Goal: Task Accomplishment & Management: Complete application form

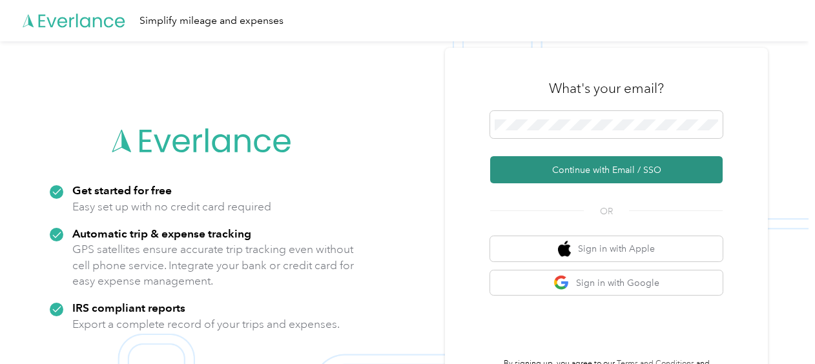
click at [619, 171] on button "Continue with Email / SSO" at bounding box center [606, 169] width 233 height 27
click at [627, 168] on button "Continue with Email / SSO" at bounding box center [606, 169] width 233 height 27
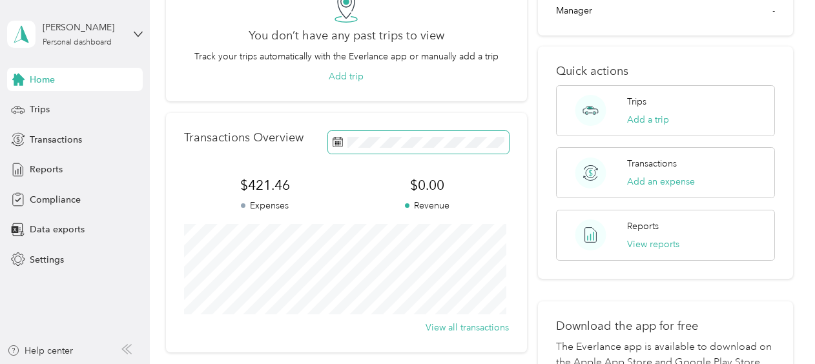
scroll to position [106, 0]
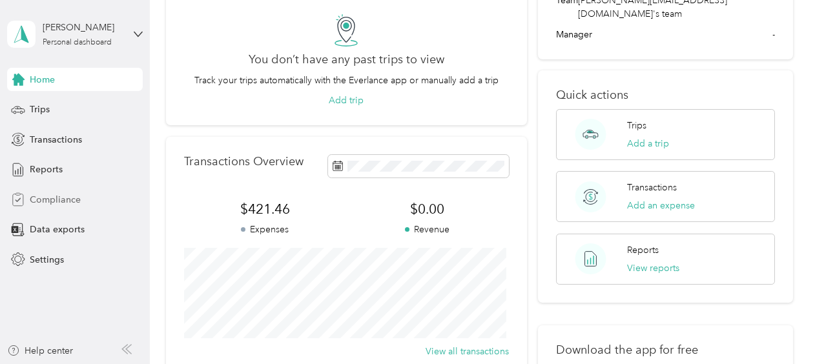
click at [40, 196] on span "Compliance" at bounding box center [55, 200] width 51 height 14
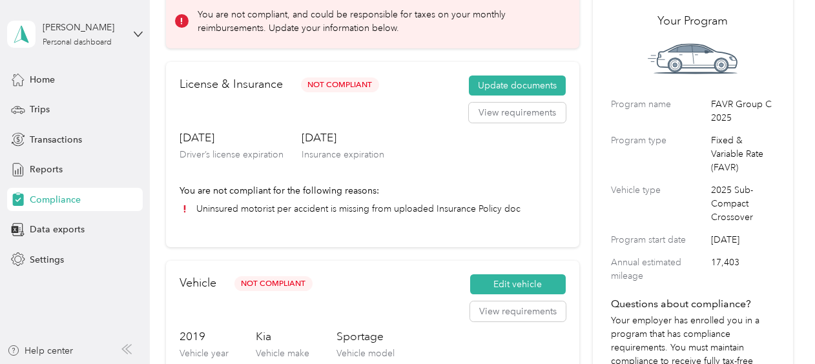
scroll to position [71, 0]
click at [512, 112] on button "View requirements" at bounding box center [517, 113] width 97 height 21
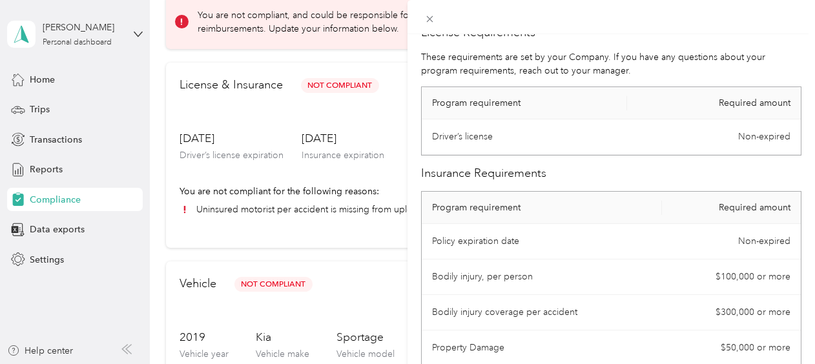
scroll to position [0, 0]
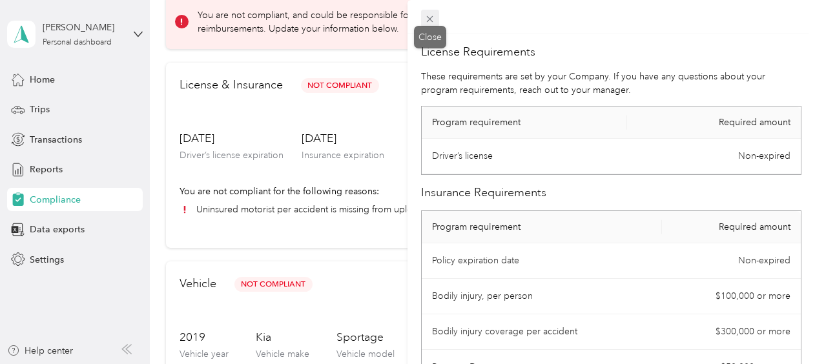
click at [432, 17] on icon at bounding box center [430, 19] width 6 height 6
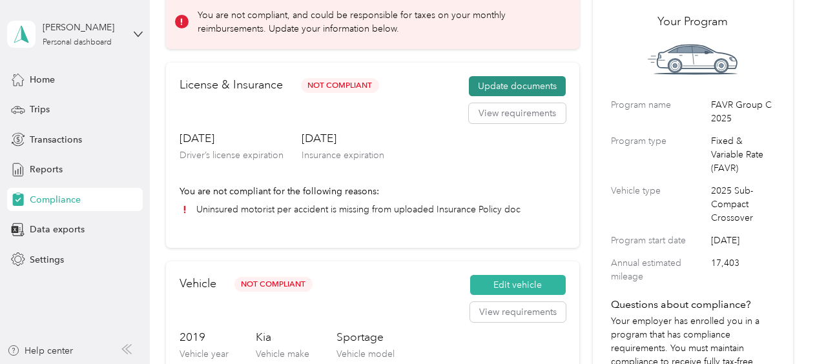
click at [527, 92] on button "Update documents" at bounding box center [517, 86] width 97 height 21
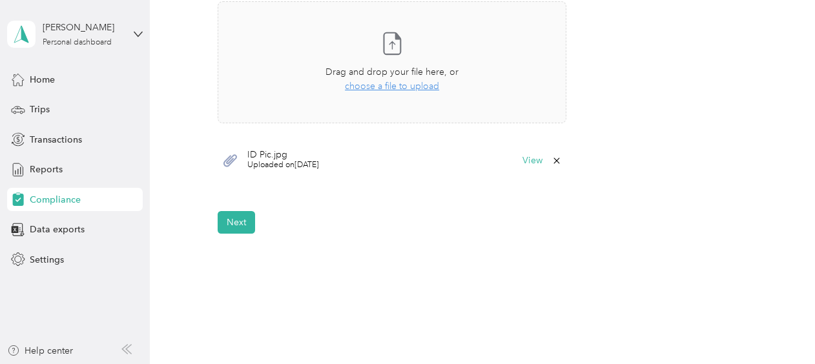
scroll to position [481, 0]
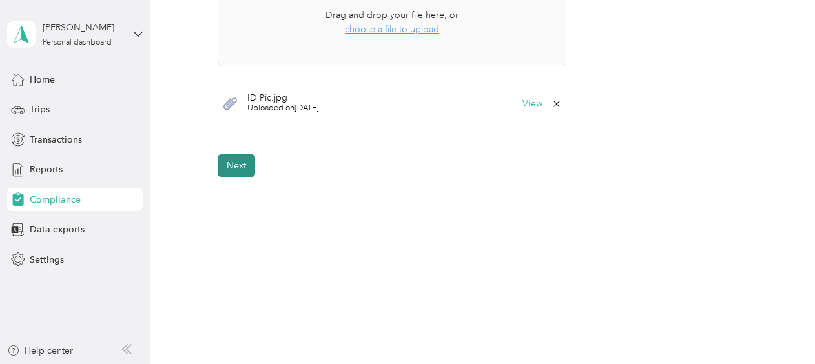
click at [226, 163] on button "Next" at bounding box center [236, 165] width 37 height 23
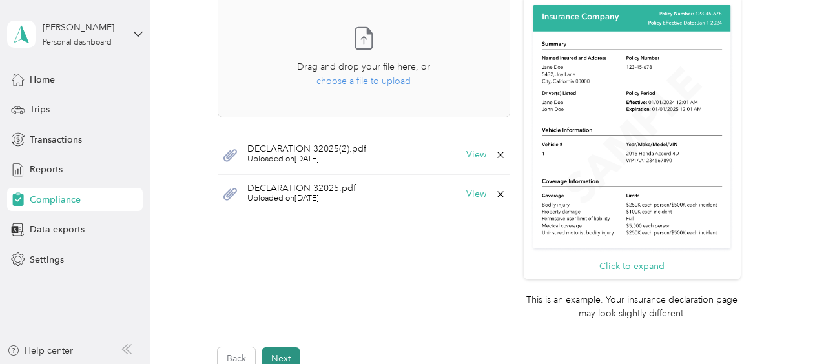
scroll to position [367, 0]
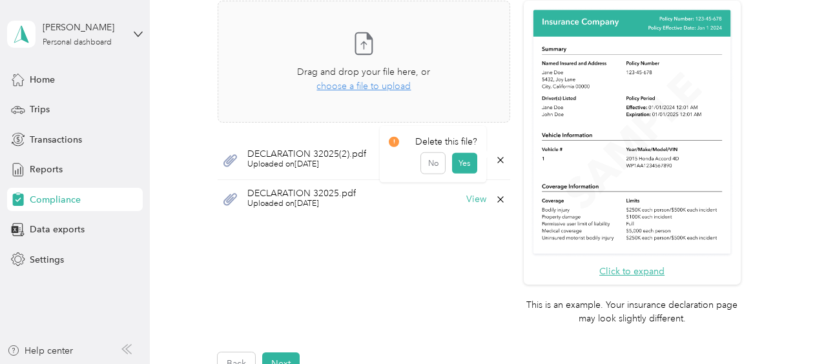
click at [497, 157] on icon at bounding box center [500, 160] width 6 height 6
click at [466, 171] on button "Yes" at bounding box center [464, 168] width 25 height 21
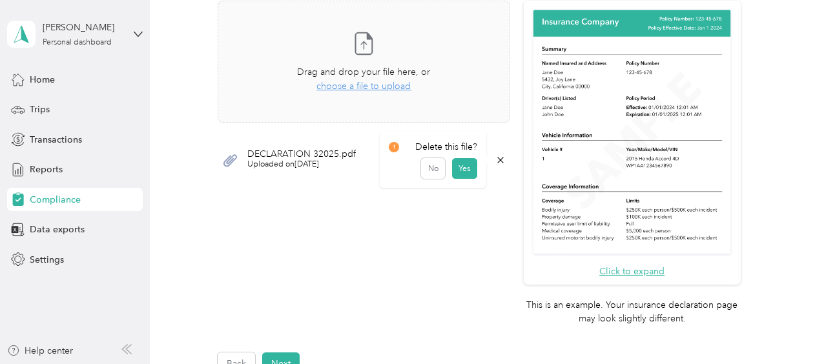
click at [496, 155] on icon at bounding box center [500, 160] width 10 height 10
click at [464, 169] on button "Yes" at bounding box center [464, 168] width 25 height 21
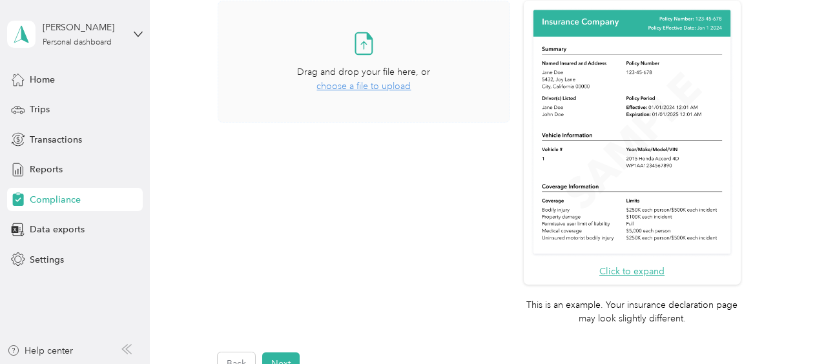
click at [342, 86] on span "choose a file to upload" at bounding box center [364, 86] width 94 height 11
click at [301, 159] on span "Uploaded on 9/2/2025" at bounding box center [294, 165] width 94 height 12
click at [473, 160] on button "View" at bounding box center [476, 160] width 20 height 9
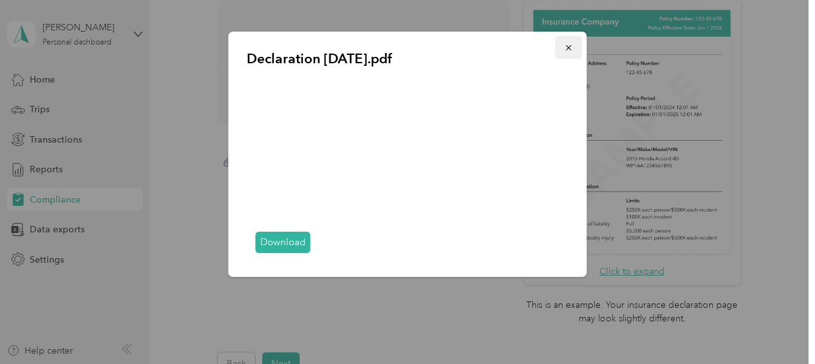
click at [572, 47] on icon "button" at bounding box center [569, 47] width 9 height 9
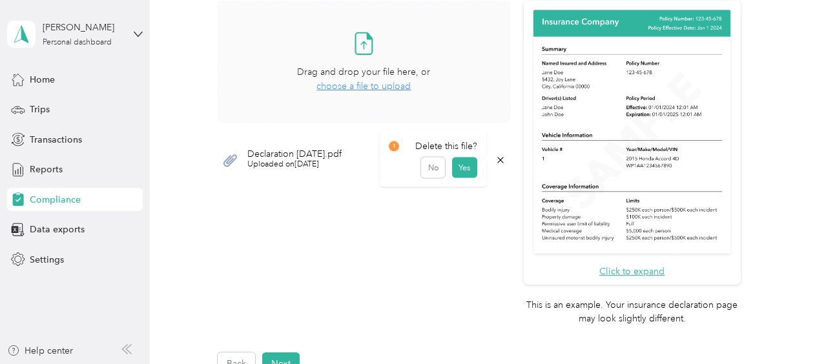
click at [495, 156] on icon at bounding box center [500, 160] width 10 height 10
click at [472, 164] on button "Yes" at bounding box center [464, 168] width 25 height 21
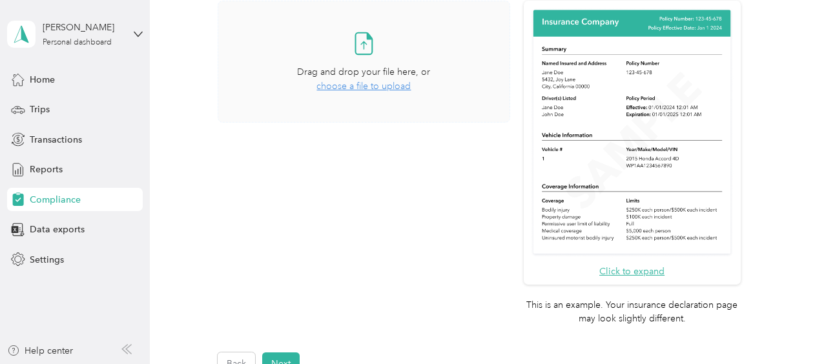
click at [377, 86] on span "choose a file to upload" at bounding box center [364, 86] width 94 height 11
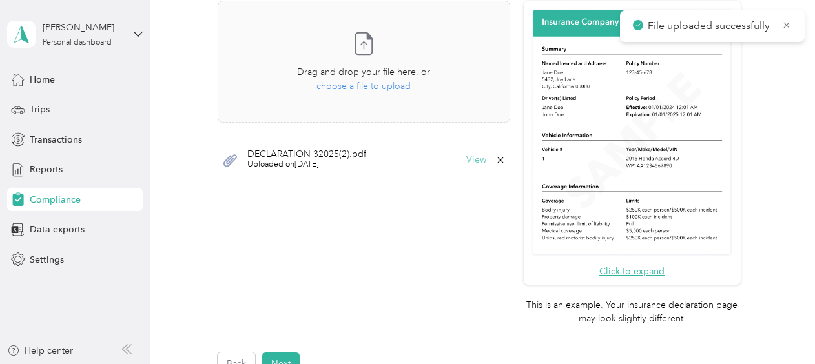
click at [477, 161] on button "View" at bounding box center [476, 160] width 20 height 9
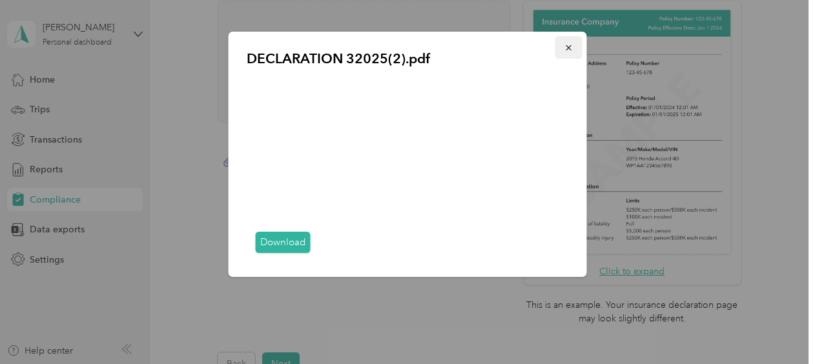
click at [562, 52] on button "button" at bounding box center [569, 47] width 27 height 23
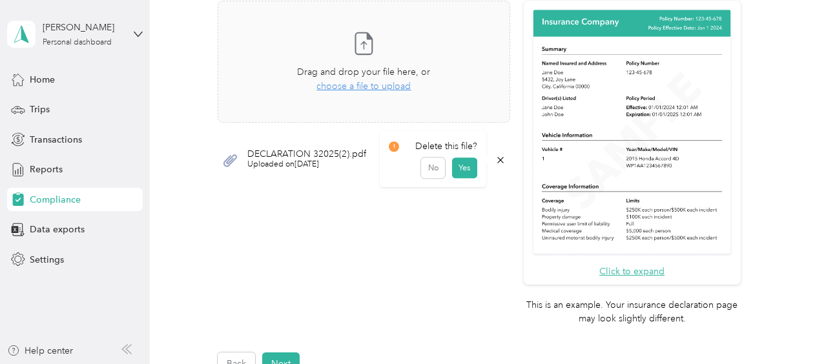
click at [495, 158] on icon at bounding box center [500, 160] width 10 height 10
click at [459, 172] on button "Yes" at bounding box center [464, 168] width 25 height 21
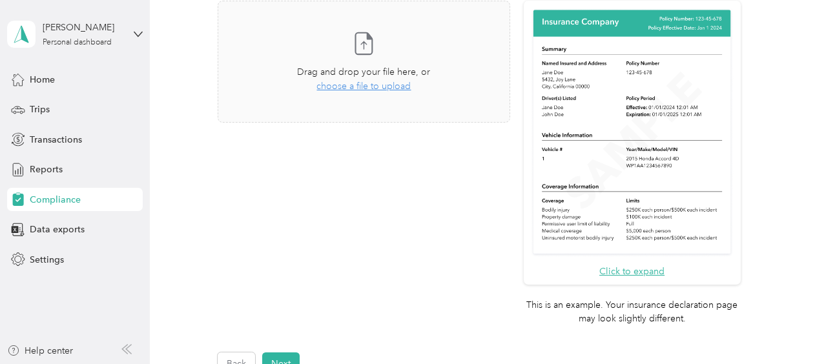
scroll to position [0, 0]
